Goal: Information Seeking & Learning: Find specific page/section

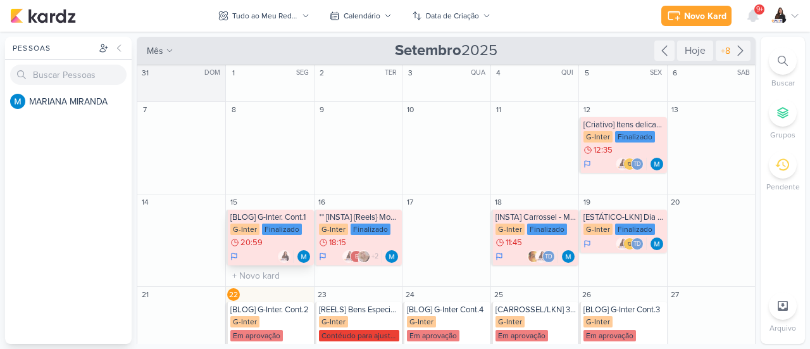
click at [278, 263] on div "[BLOG] G-Inter. Cont.1 G-Inter Finalizado 20:59" at bounding box center [269, 237] width 87 height 56
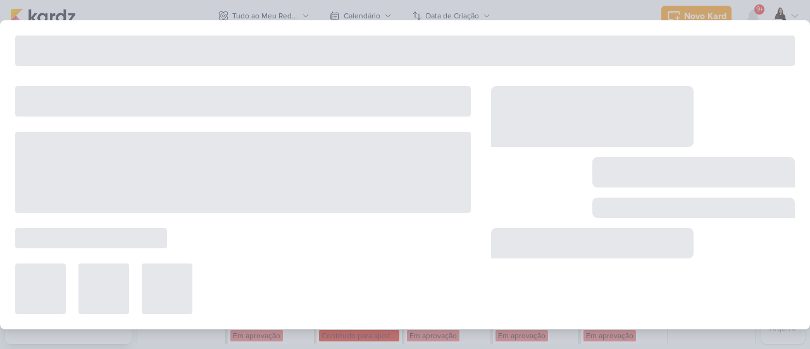
click at [647, 6] on div at bounding box center [405, 174] width 810 height 349
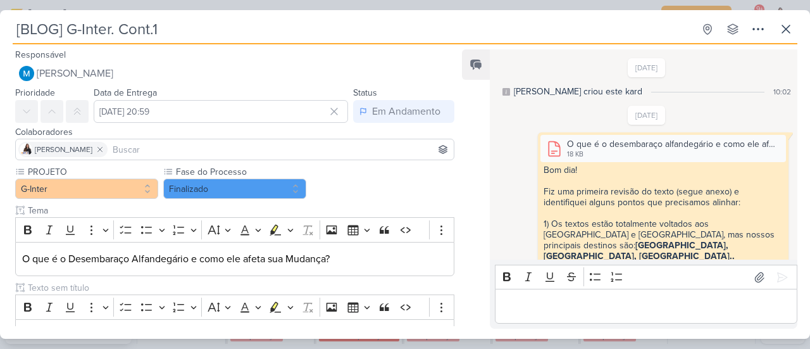
scroll to position [198, 0]
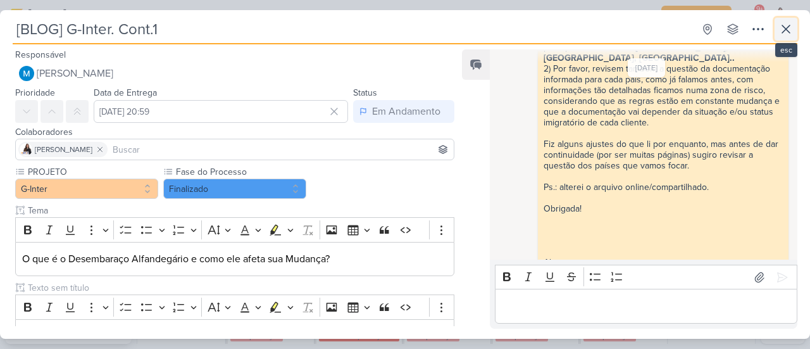
click at [794, 27] on button at bounding box center [786, 29] width 23 height 23
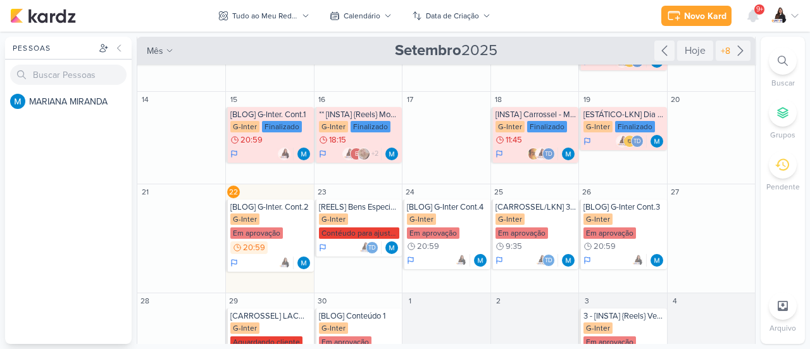
scroll to position [127, 0]
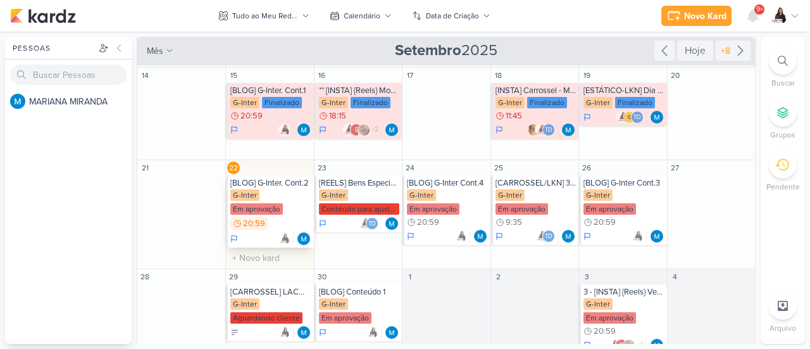
click at [294, 185] on div "[BLOG] G-Inter. Cont.2" at bounding box center [270, 183] width 80 height 10
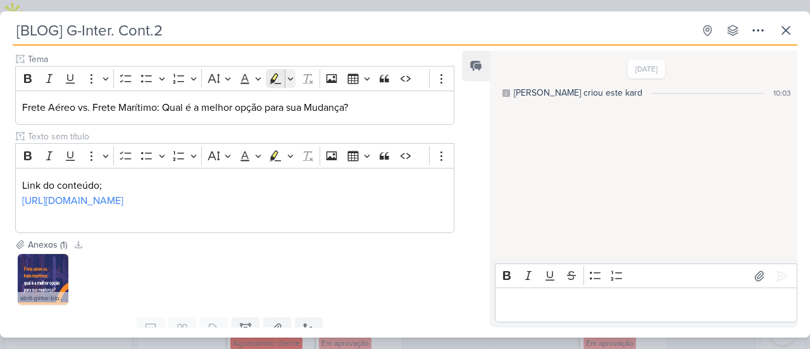
scroll to position [190, 0]
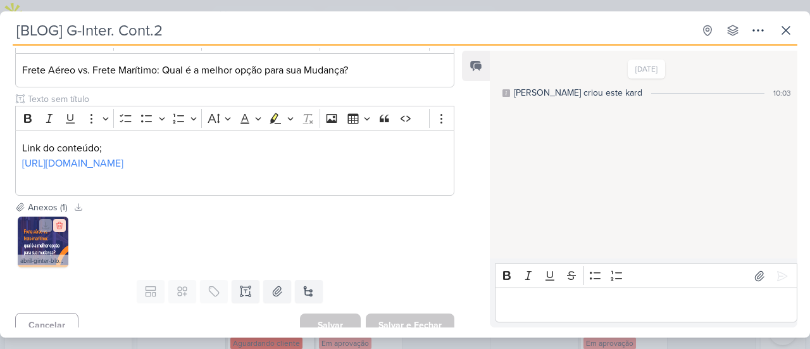
click at [63, 230] on icon at bounding box center [59, 225] width 9 height 9
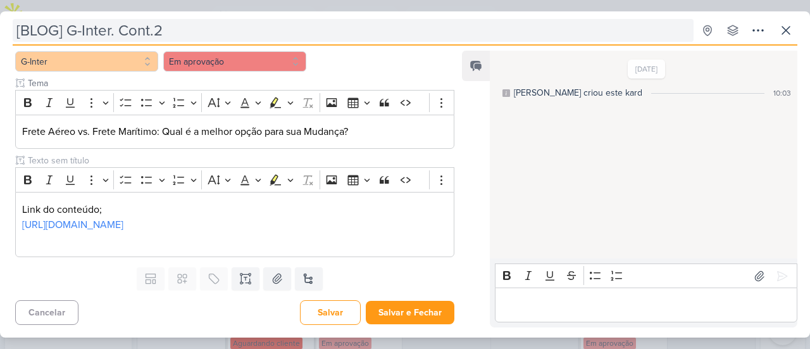
click at [194, 30] on input "[BLOG] G-Inter. Cont.2" at bounding box center [353, 30] width 681 height 23
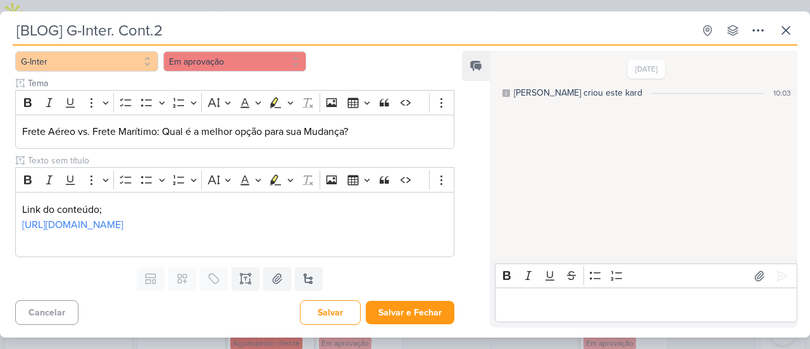
click at [194, 30] on input "[BLOG] G-Inter. Cont.2" at bounding box center [353, 30] width 681 height 23
click at [793, 17] on div "[BLOG] G-Inter. Cont.2 Criado por MARIANA" at bounding box center [405, 174] width 810 height 326
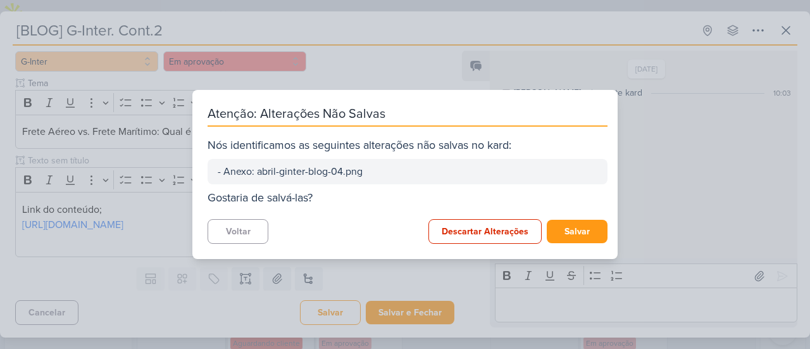
click at [783, 26] on div "Atenção: Alterações Não Salvas Nós identificamos as seguintes alterações não sa…" at bounding box center [405, 174] width 810 height 349
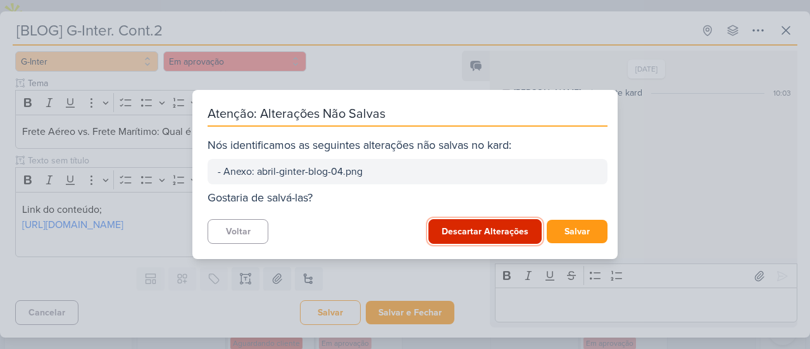
click at [490, 236] on button "Descartar Alterações" at bounding box center [484, 231] width 113 height 25
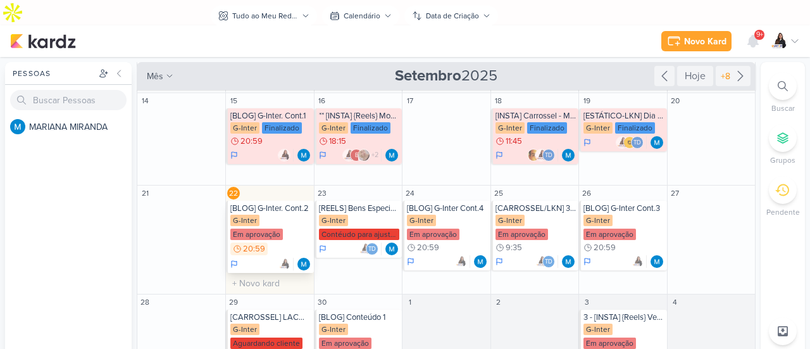
click at [293, 215] on div "G-Inter Em aprovação 20:59" at bounding box center [270, 236] width 80 height 42
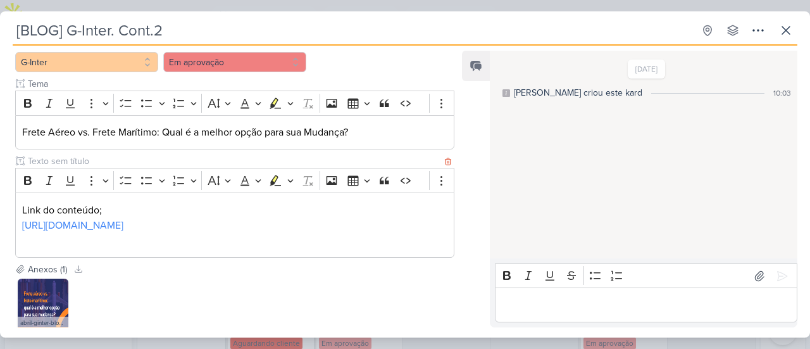
scroll to position [215, 0]
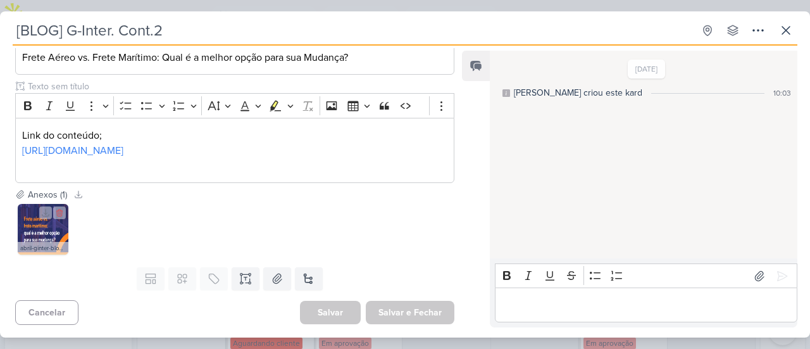
click at [52, 244] on div "abril-ginter-blog-04.png" at bounding box center [43, 248] width 51 height 13
click at [39, 234] on img at bounding box center [43, 229] width 51 height 51
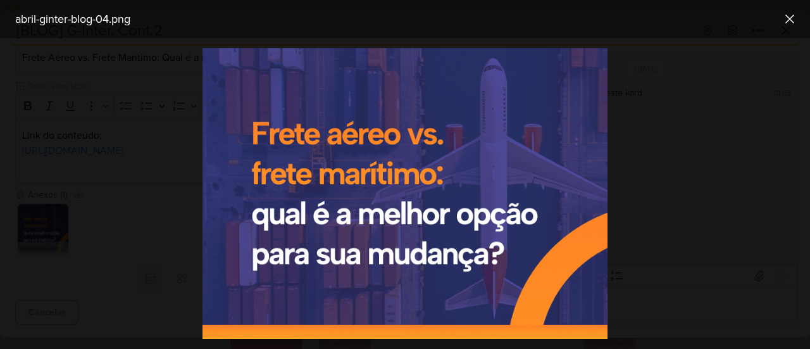
drag, startPoint x: 671, startPoint y: 180, endPoint x: 560, endPoint y: 192, distance: 111.3
click at [671, 181] on div at bounding box center [405, 193] width 810 height 311
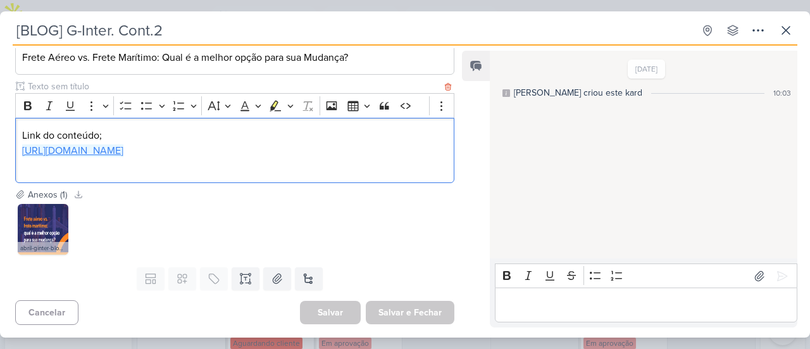
click at [123, 144] on link "[URL][DOMAIN_NAME]" at bounding box center [72, 150] width 101 height 13
